Goal: Find specific page/section

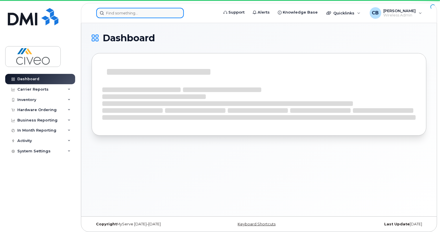
click at [147, 10] on input at bounding box center [140, 13] width 88 height 10
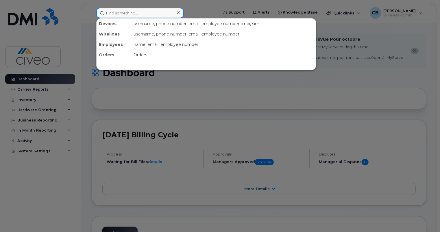
paste input "SCTASK0040203"
type input "SCTASK0040203"
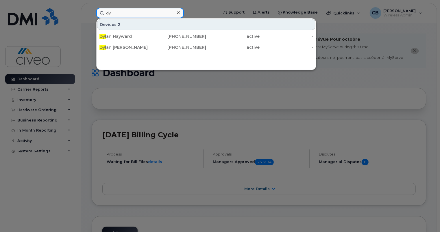
type input "d"
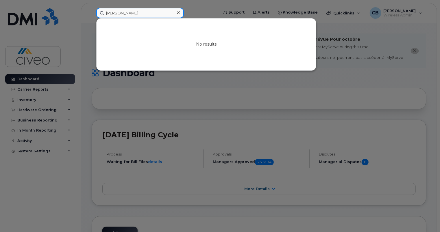
drag, startPoint x: 134, startPoint y: 16, endPoint x: 51, endPoint y: 15, distance: 83.0
click at [92, 15] on div "[PERSON_NAME] No results" at bounding box center [156, 13] width 128 height 10
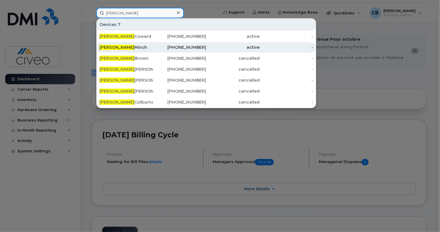
type input "[PERSON_NAME]"
click at [124, 45] on div "[PERSON_NAME]" at bounding box center [125, 48] width 53 height 6
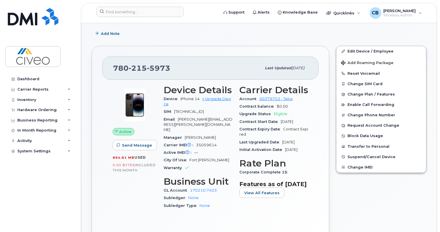
scroll to position [125, 0]
